Goal: Information Seeking & Learning: Learn about a topic

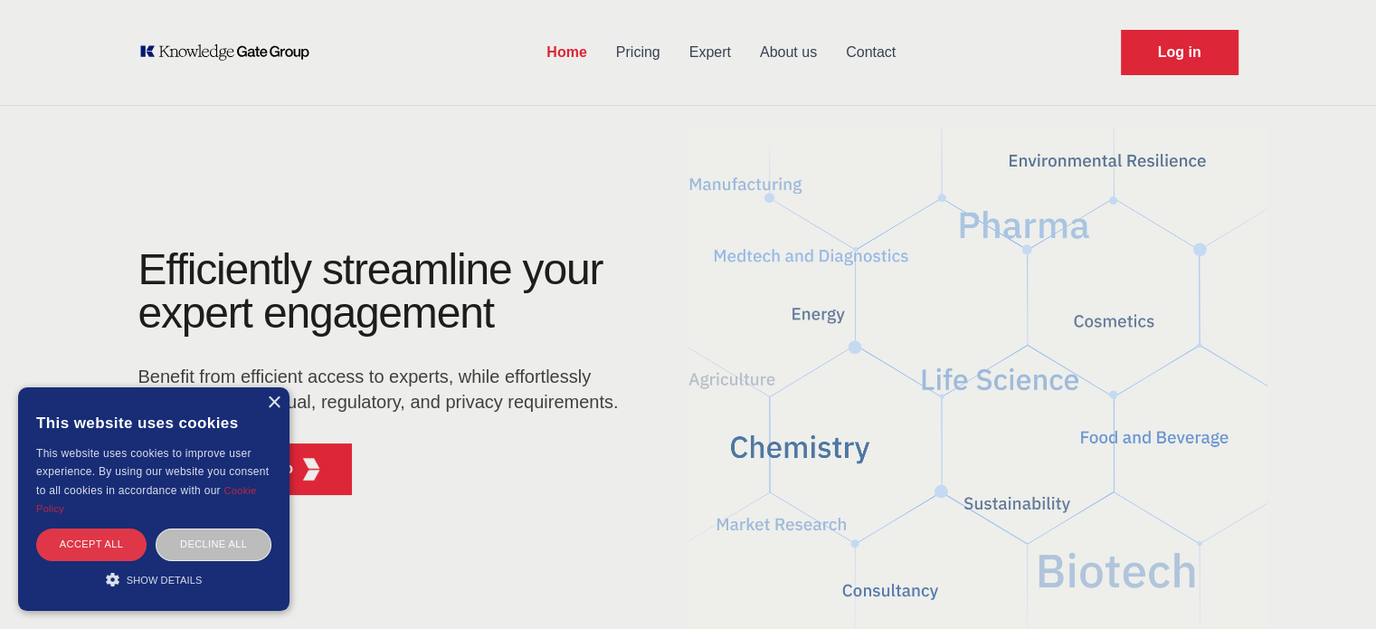
click at [97, 545] on div "Accept all" at bounding box center [91, 544] width 110 height 32
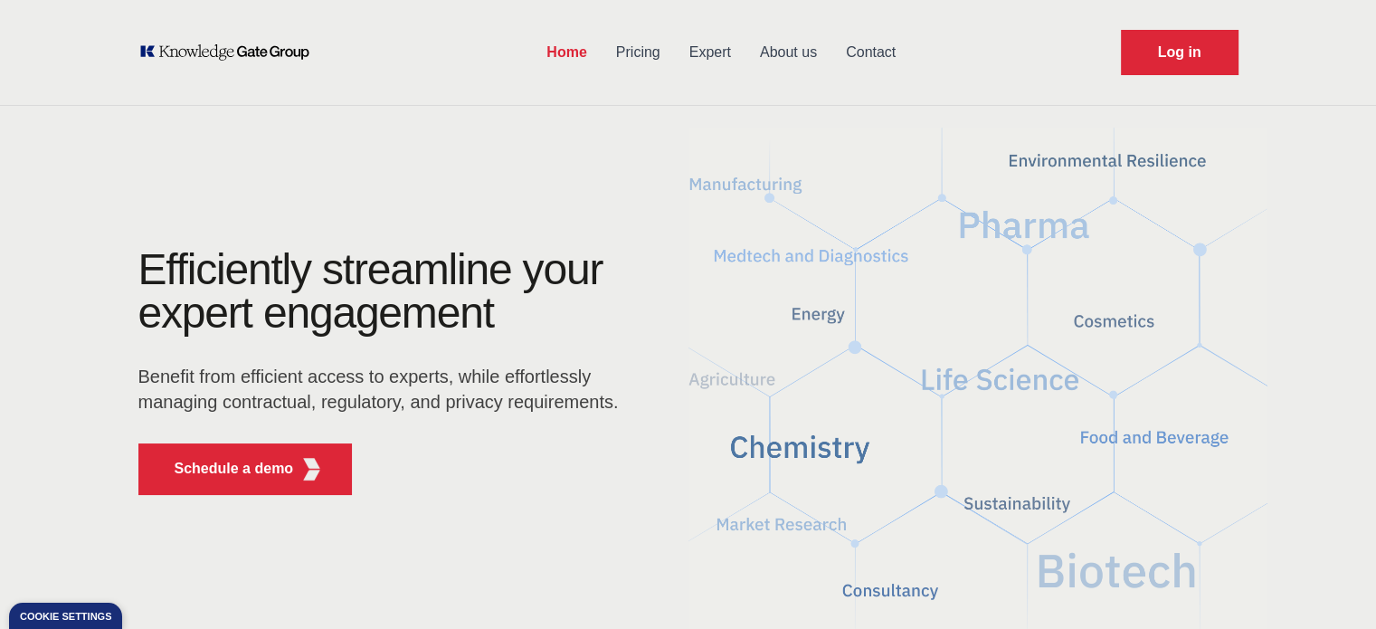
click at [487, 561] on main "Efficiently streamline your expert engagement Benefit from efficient access to …" at bounding box center [688, 378] width 1158 height 521
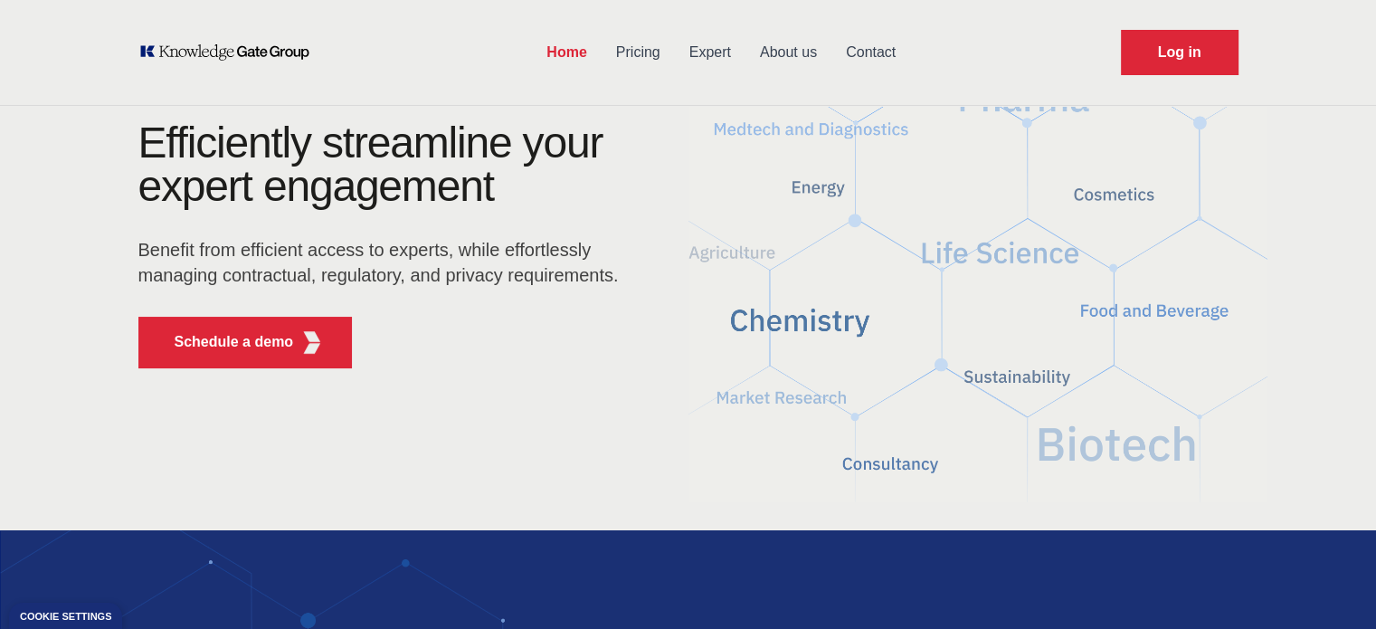
scroll to position [109, 0]
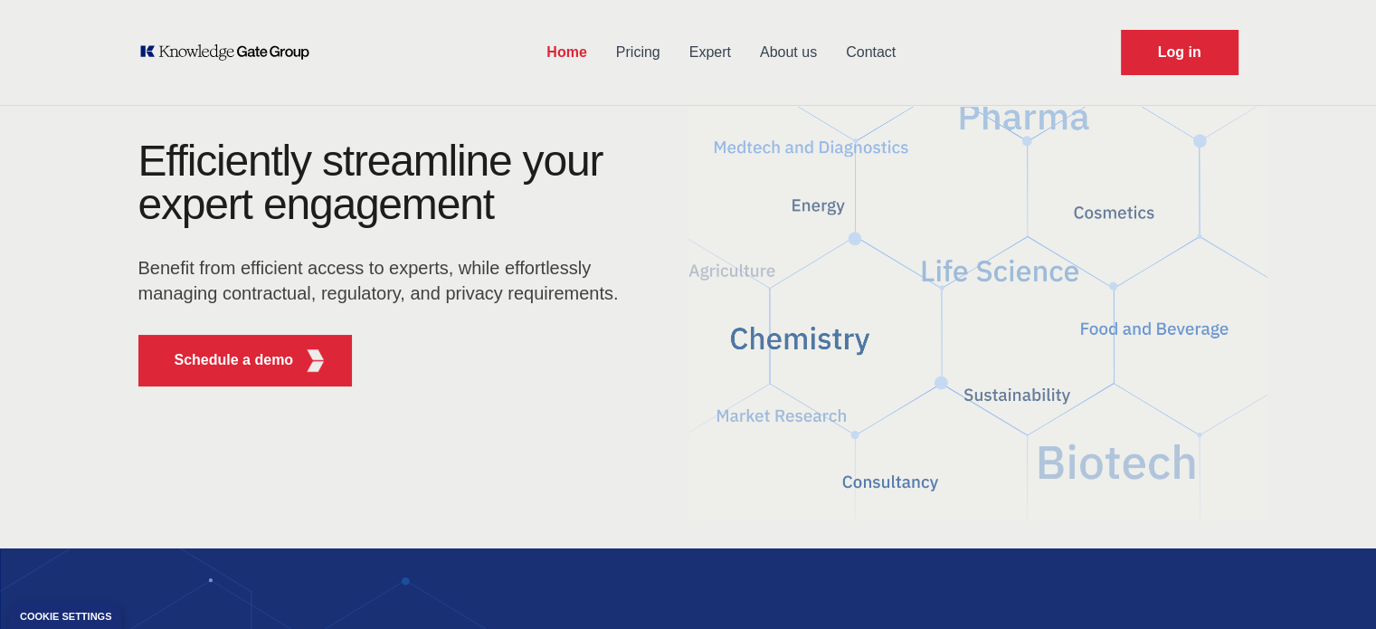
click at [606, 483] on main "Efficiently streamline your expert engagement Benefit from efficient access to …" at bounding box center [688, 269] width 1158 height 521
click at [149, 100] on div "Home Pricing Expert About us Contact Log in" at bounding box center [688, 52] width 1158 height 105
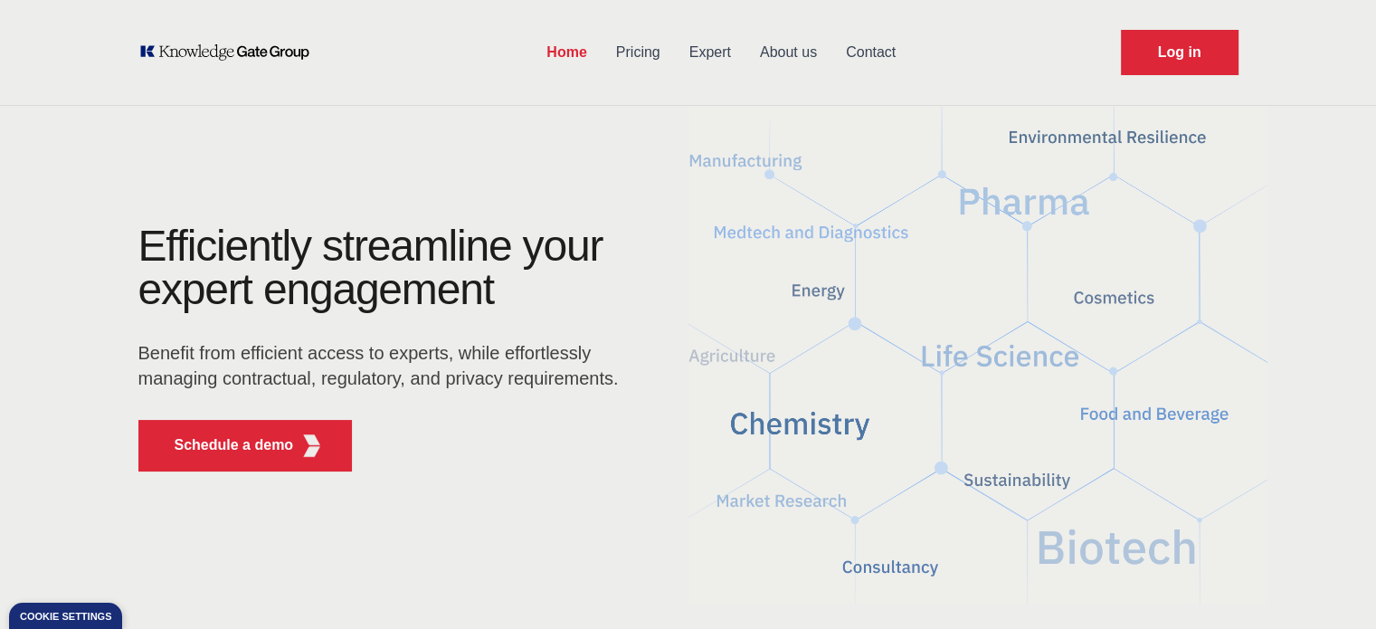
scroll to position [22, 0]
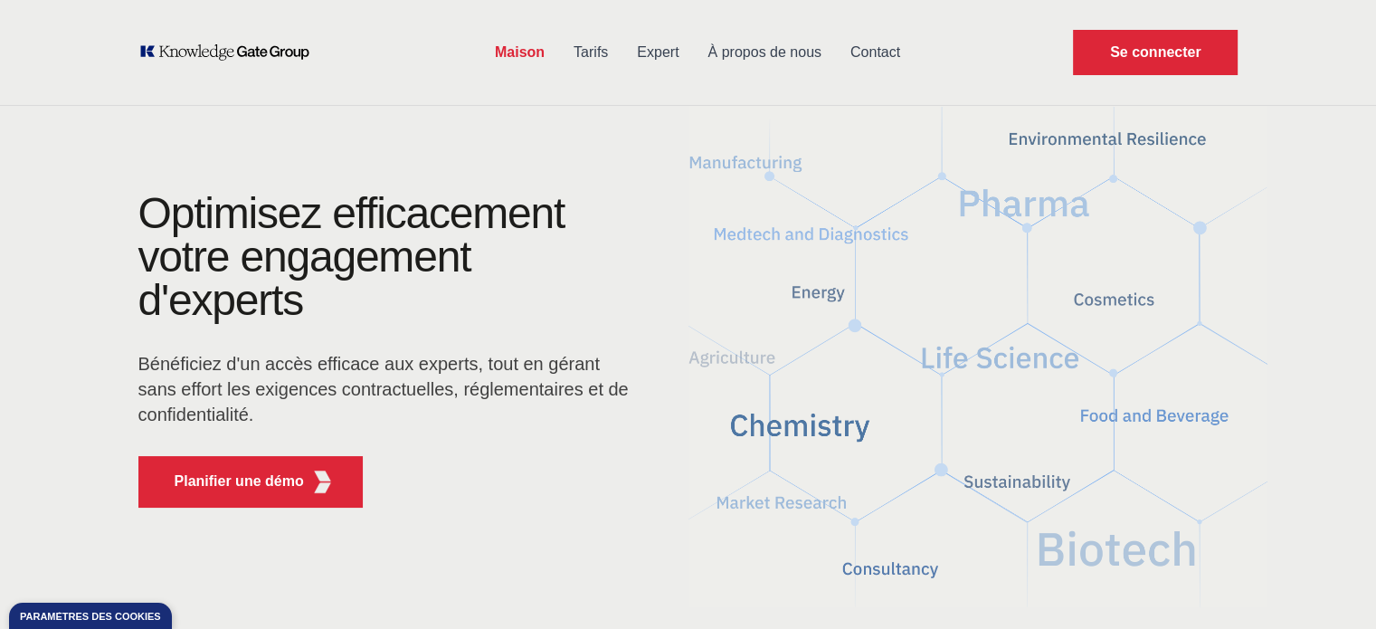
click at [414, 89] on div "Maison Tarifs Expert À propos de nous Contact Se connecter" at bounding box center [688, 52] width 1158 height 105
click at [603, 56] on font "Tarifs" at bounding box center [590, 51] width 34 height 15
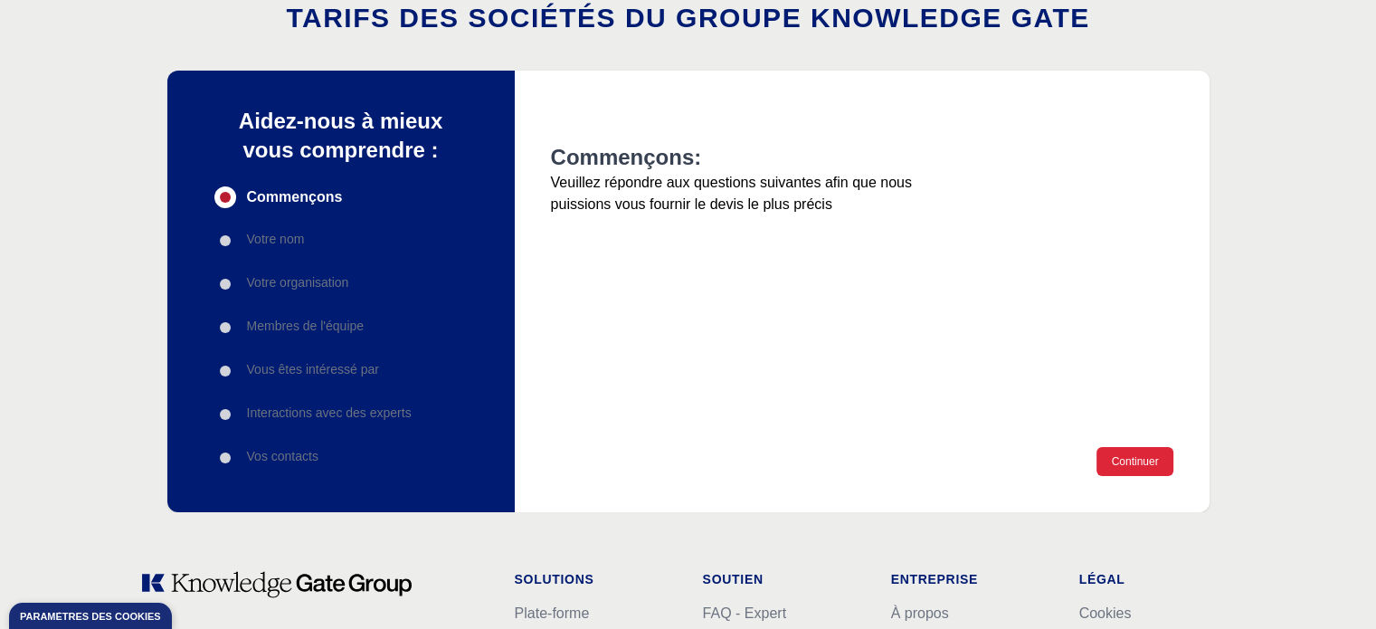
scroll to position [117, 0]
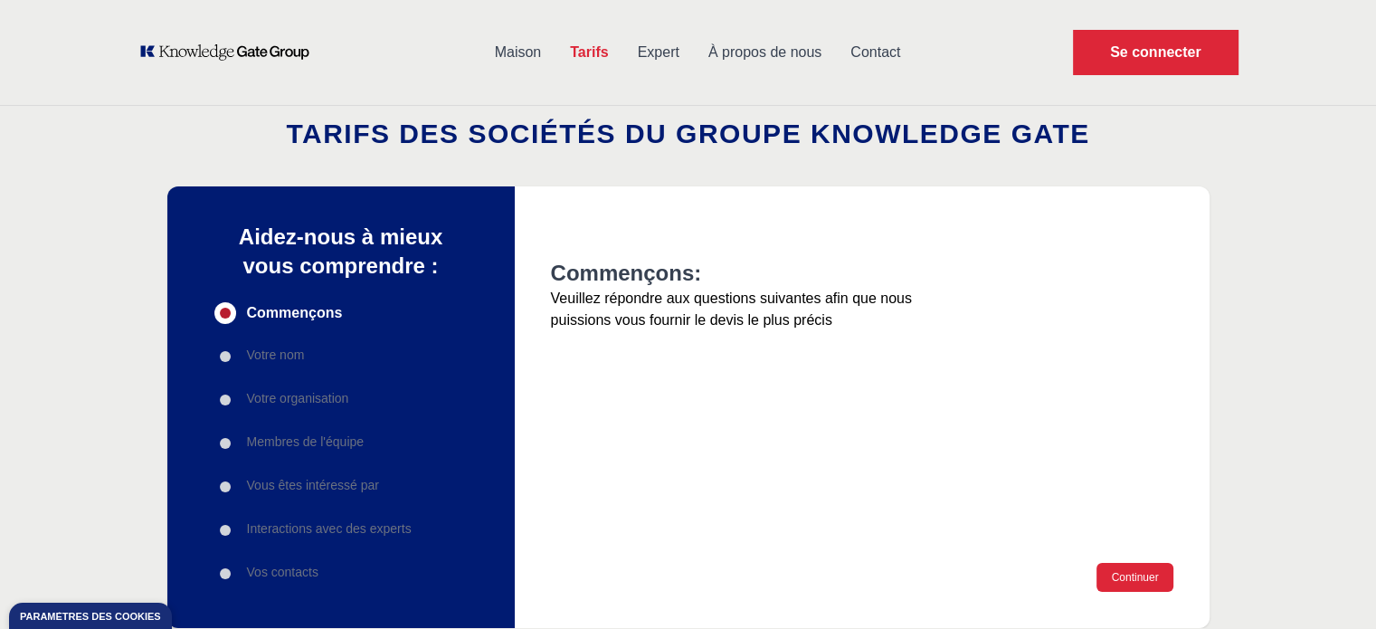
click at [670, 52] on font "Expert" at bounding box center [659, 51] width 42 height 15
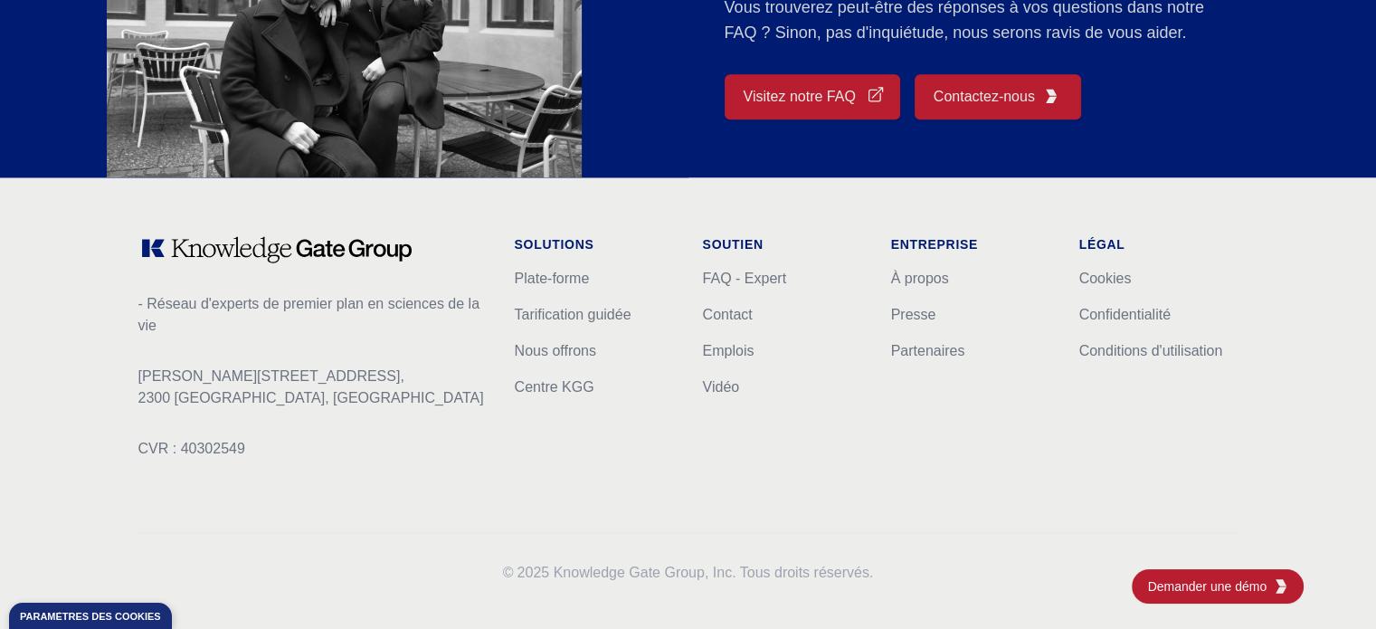
scroll to position [1835, 0]
